Goal: Task Accomplishment & Management: Use online tool/utility

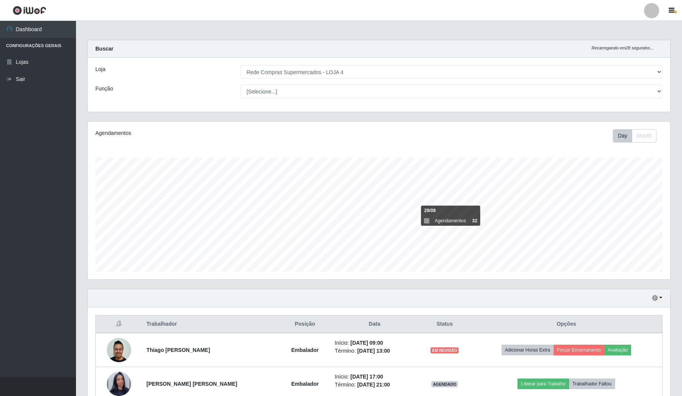
select select "159"
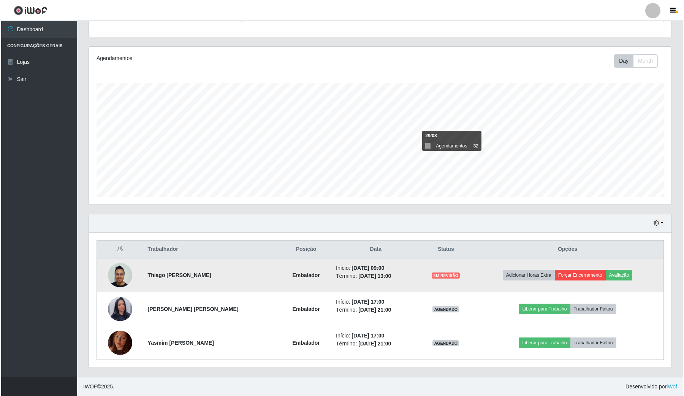
scroll to position [158, 582]
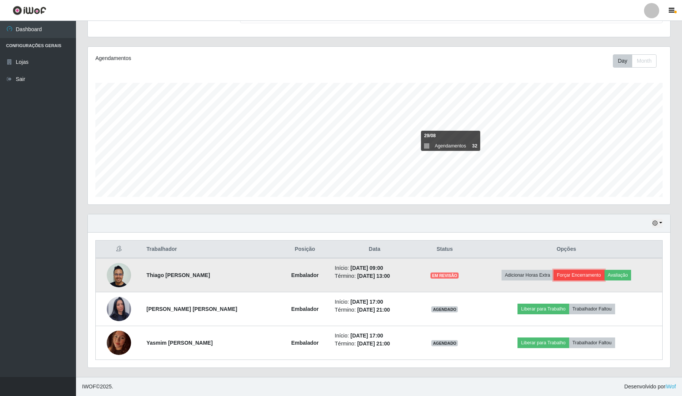
click at [588, 273] on button "Forçar Encerramento" at bounding box center [579, 275] width 51 height 11
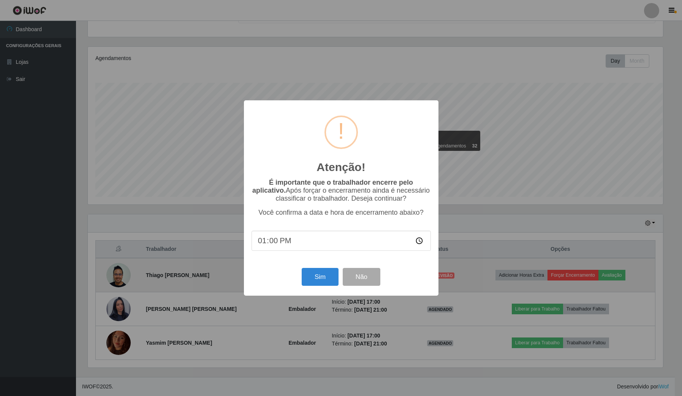
scroll to position [158, 577]
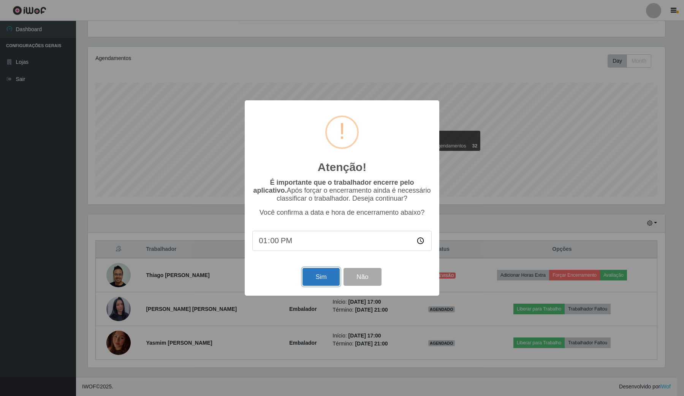
click at [319, 279] on button "Sim" at bounding box center [321, 277] width 37 height 18
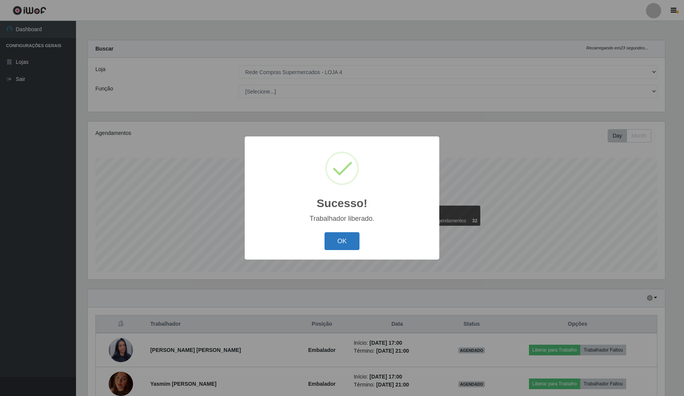
click at [349, 246] on button "OK" at bounding box center [342, 241] width 35 height 18
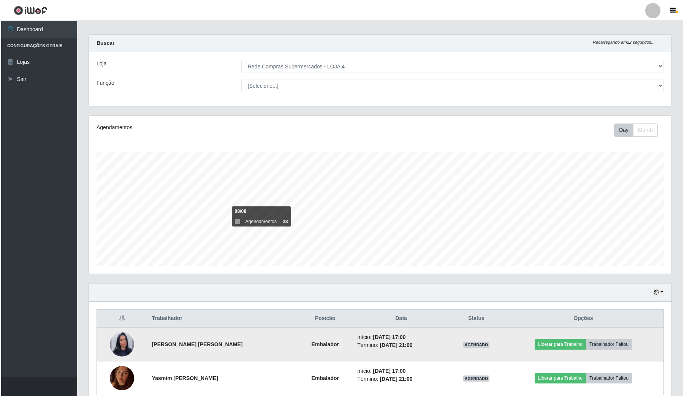
scroll to position [42, 0]
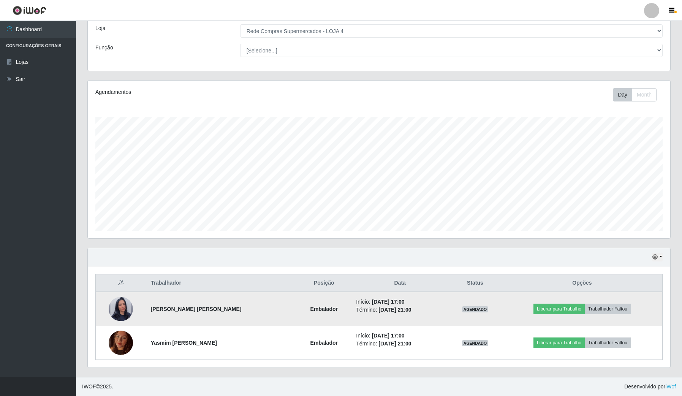
click at [119, 314] on img at bounding box center [121, 308] width 24 height 43
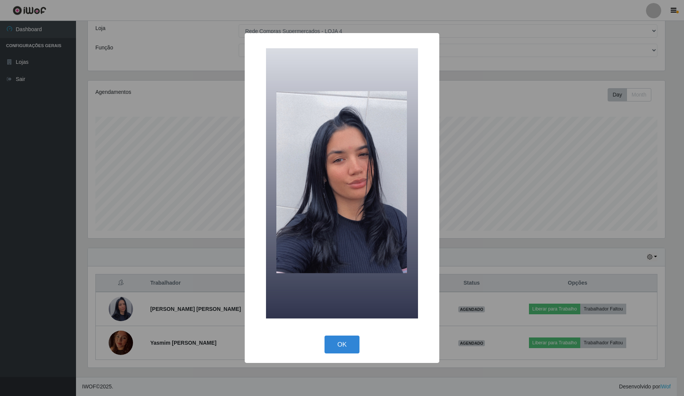
click at [178, 299] on div "× OK Cancel" at bounding box center [342, 198] width 684 height 396
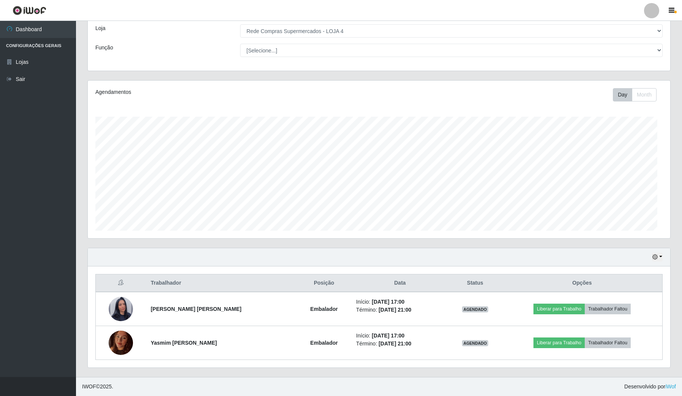
scroll to position [158, 582]
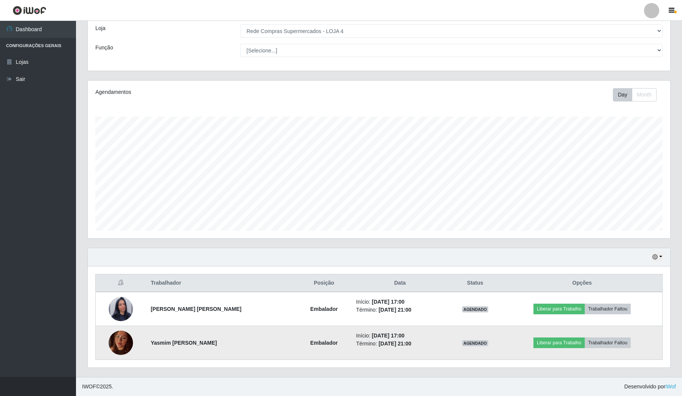
click at [125, 344] on img at bounding box center [121, 343] width 24 height 32
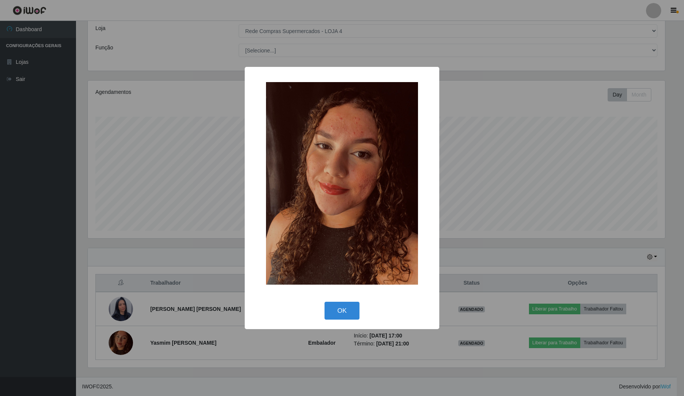
click at [183, 327] on div "× OK Cancel" at bounding box center [342, 198] width 684 height 396
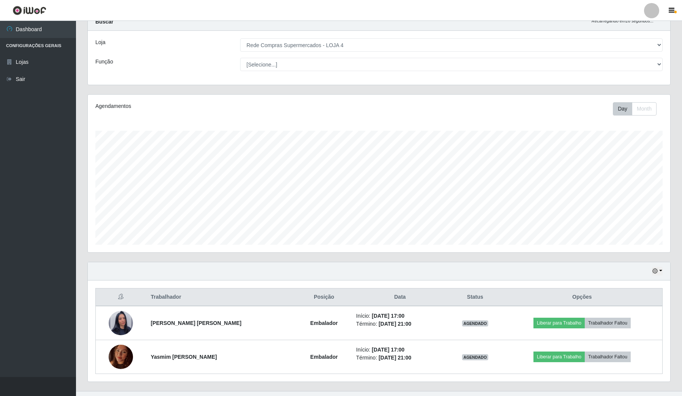
scroll to position [42, 0]
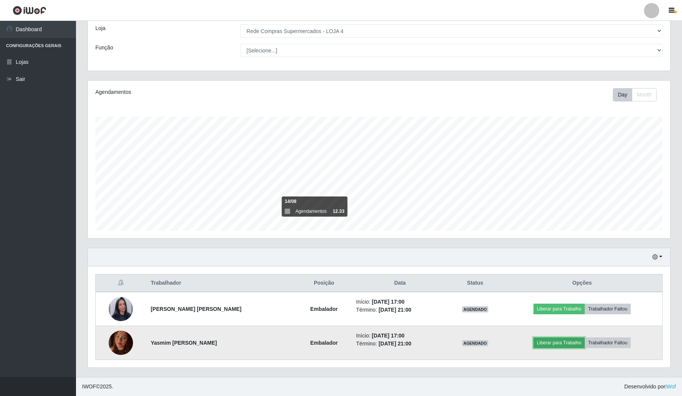
click at [571, 346] on button "Liberar para Trabalho" at bounding box center [559, 343] width 51 height 11
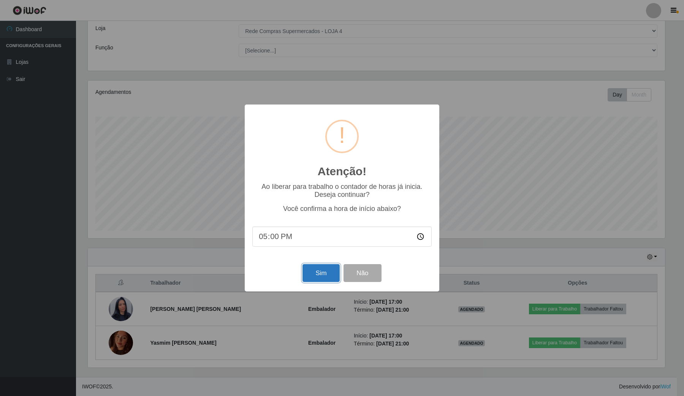
click at [327, 269] on button "Sim" at bounding box center [321, 273] width 37 height 18
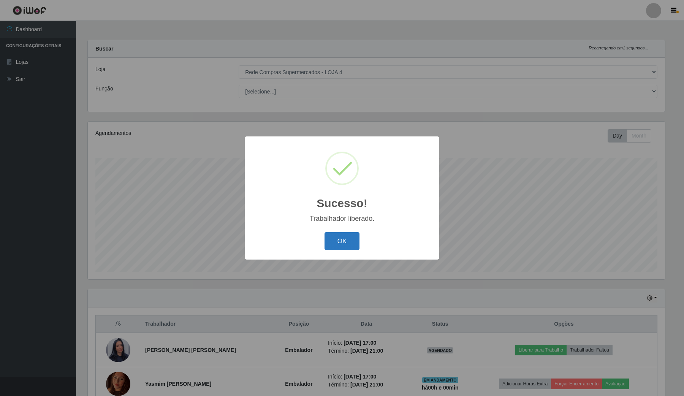
click at [351, 239] on button "OK" at bounding box center [342, 241] width 35 height 18
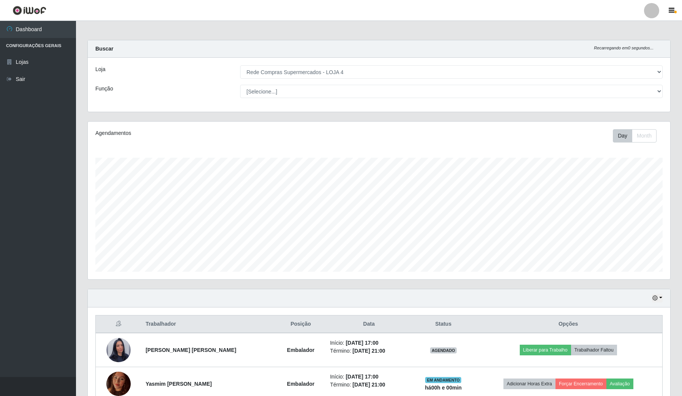
scroll to position [42, 0]
